Goal: Find specific page/section: Find specific page/section

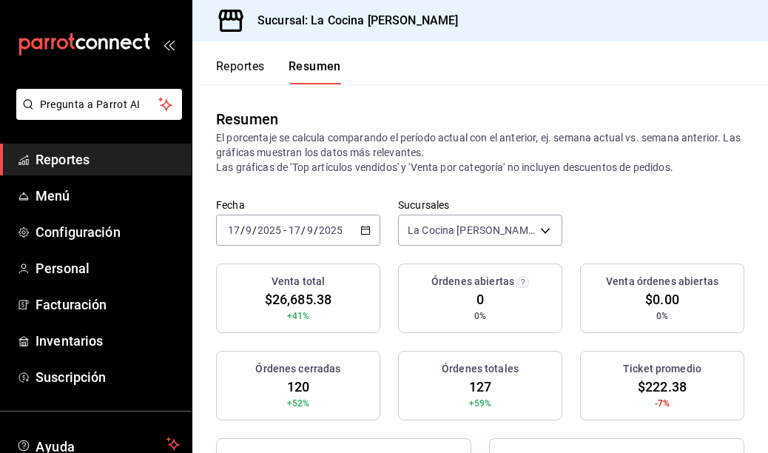
click at [360, 223] on div "[DATE] [DATE] - [DATE] [DATE]" at bounding box center [298, 230] width 164 height 31
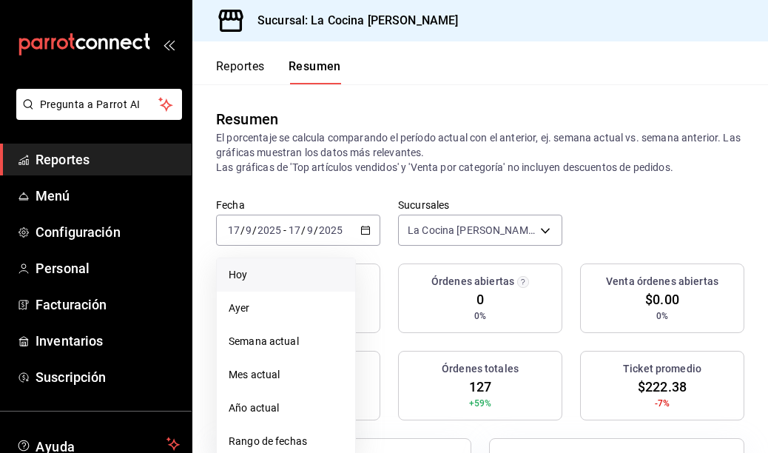
click at [233, 276] on span "Hoy" at bounding box center [286, 275] width 115 height 16
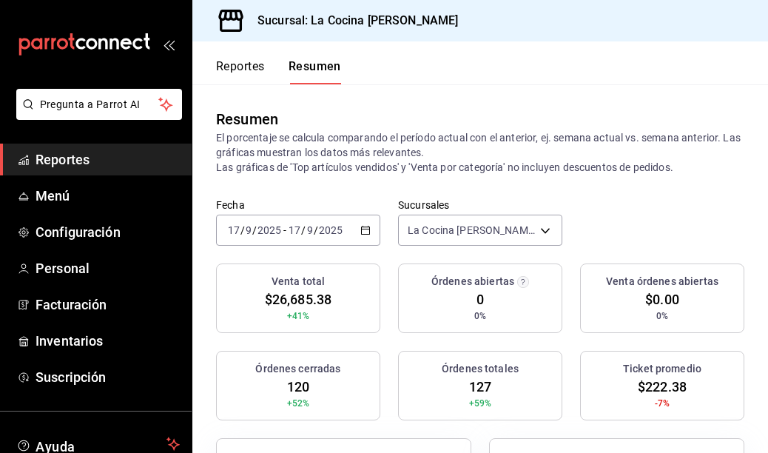
click at [365, 232] on icon "button" at bounding box center [365, 230] width 10 height 10
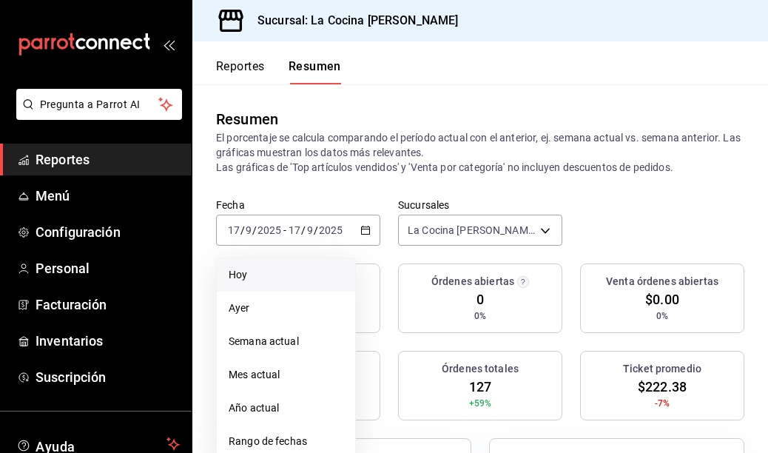
click at [252, 277] on span "Hoy" at bounding box center [286, 275] width 115 height 16
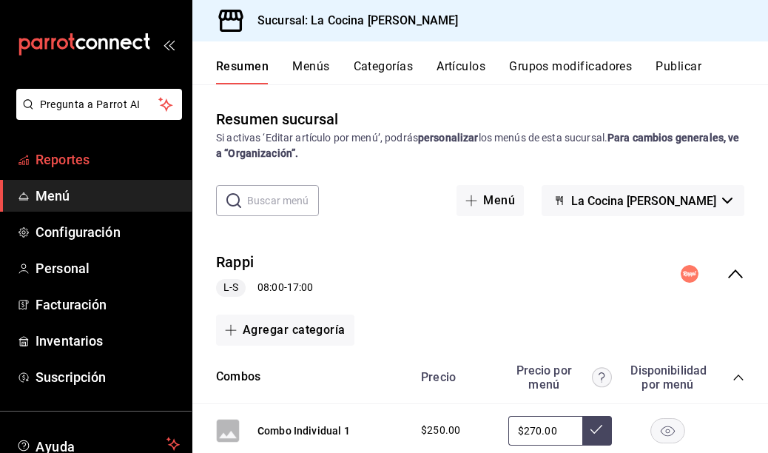
click at [70, 168] on span "Reportes" at bounding box center [108, 159] width 144 height 20
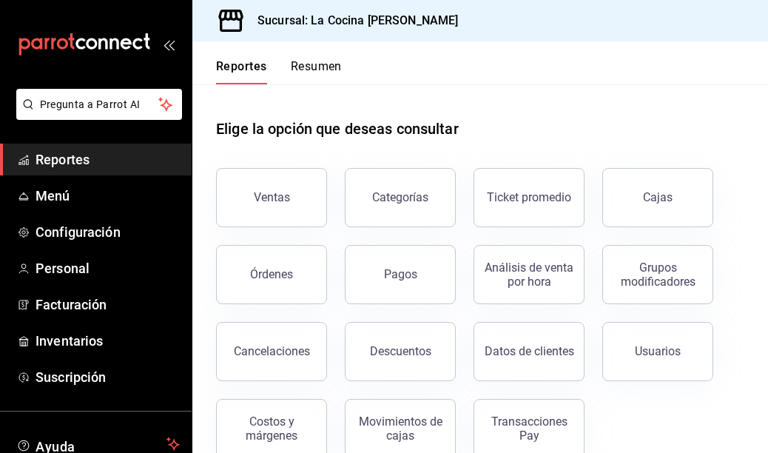
click at [321, 66] on button "Resumen" at bounding box center [316, 71] width 51 height 25
